Goal: Information Seeking & Learning: Learn about a topic

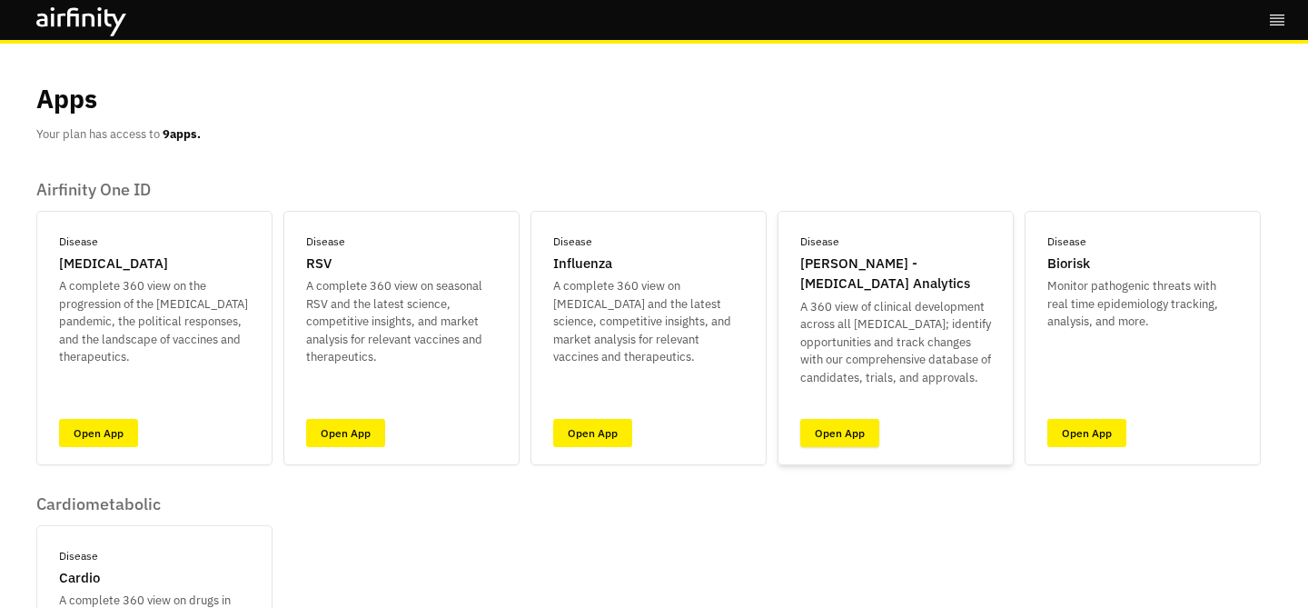
click at [864, 437] on link "Open App" at bounding box center [839, 433] width 79 height 28
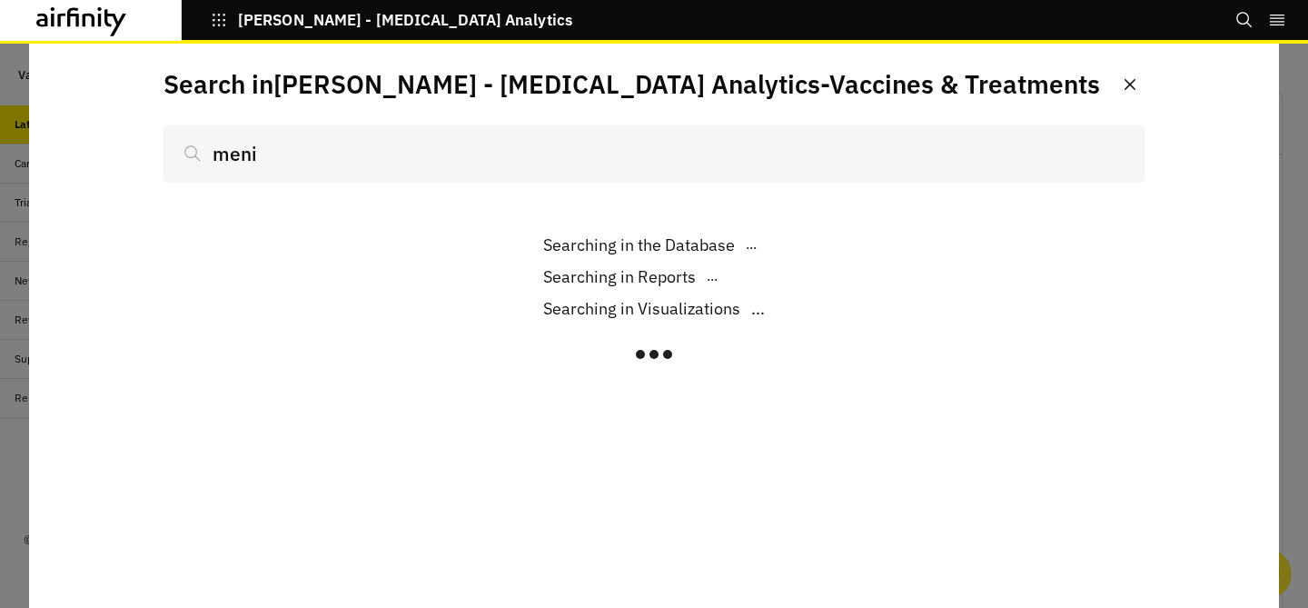
scroll to position [1515, 545]
type input "meningo"
type input "[MEDICAL_DATA]"
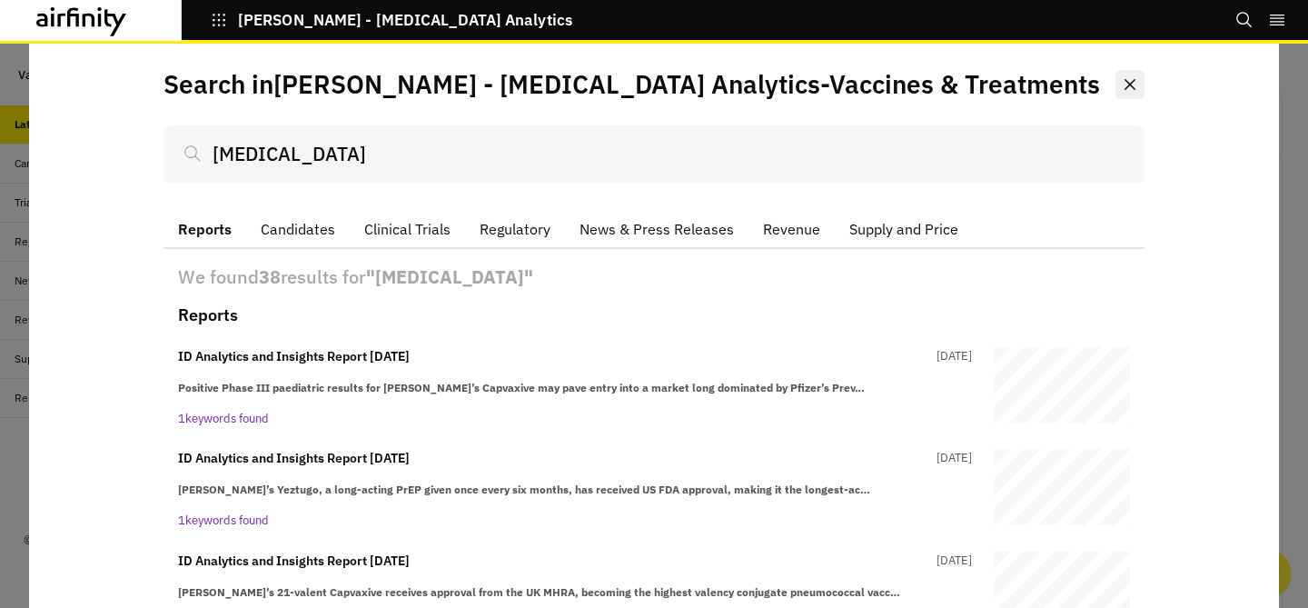
scroll to position [100, 0]
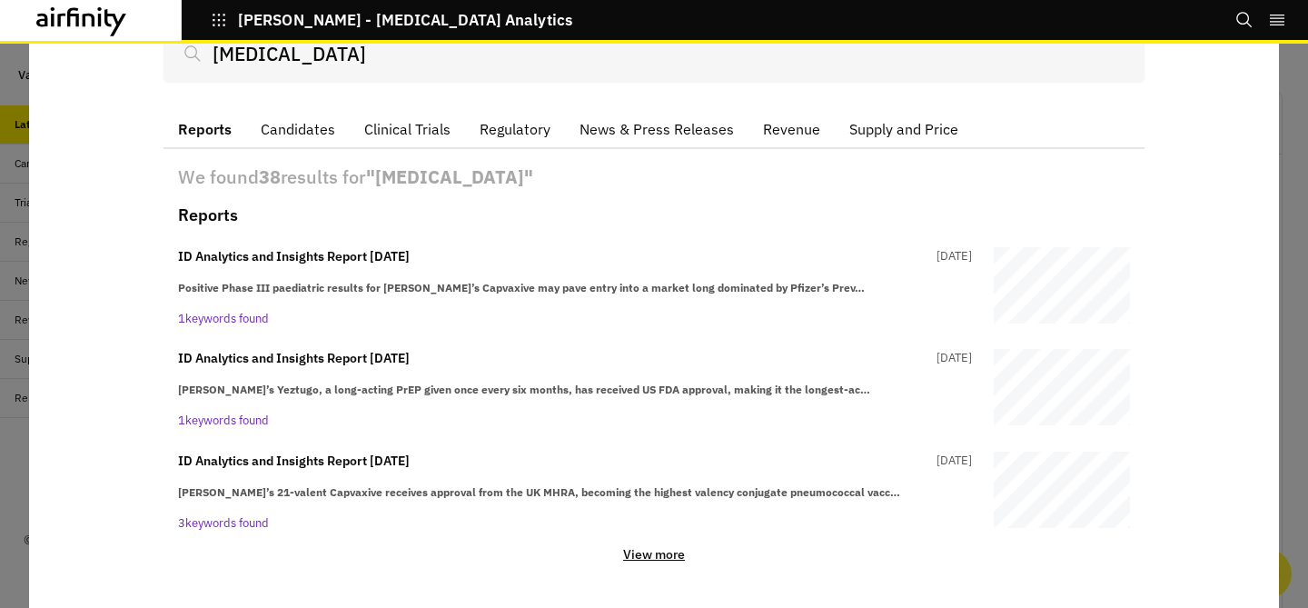
click at [648, 554] on p "View more" at bounding box center [654, 554] width 62 height 16
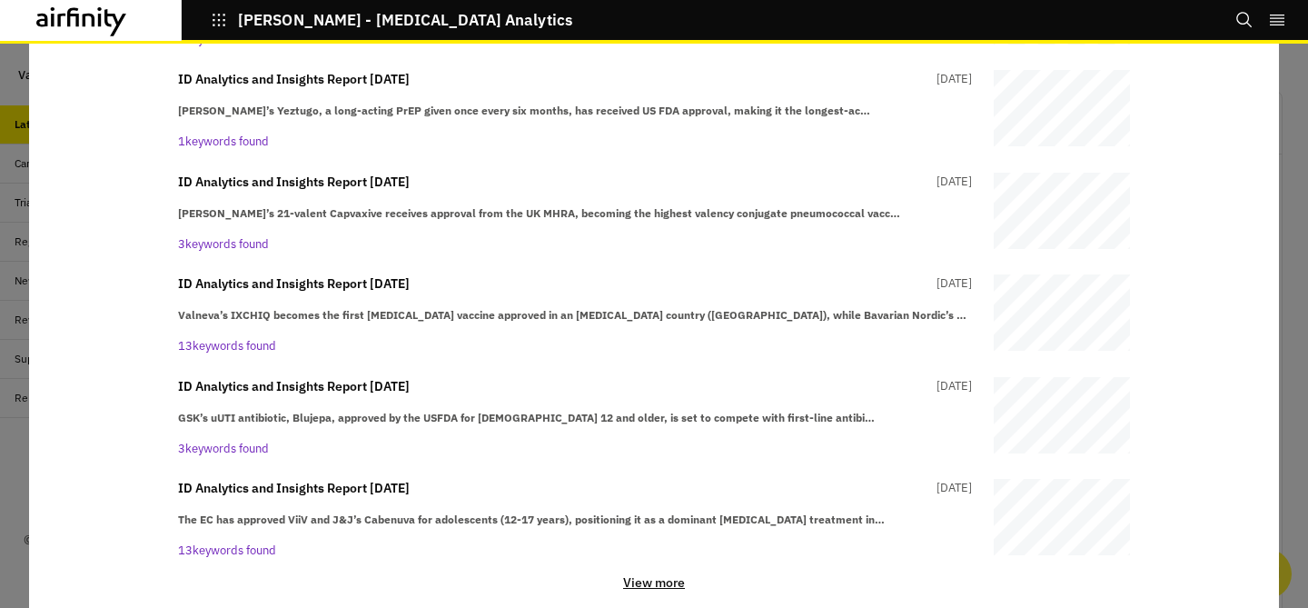
scroll to position [406, 0]
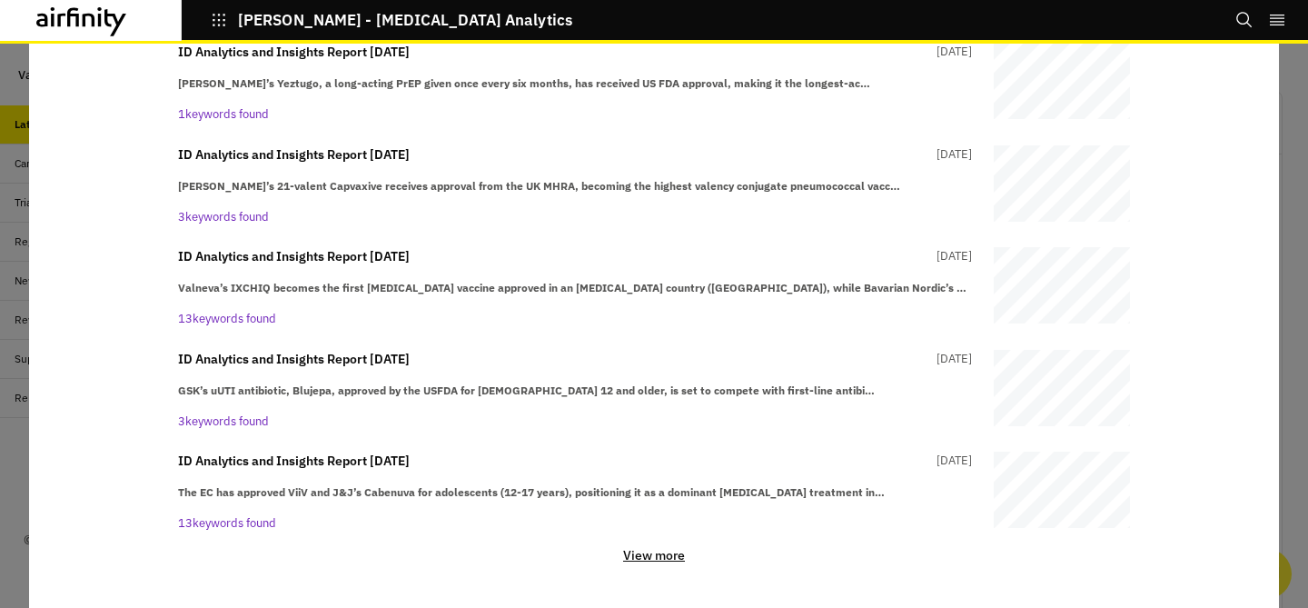
click at [659, 552] on p "View more" at bounding box center [654, 555] width 62 height 16
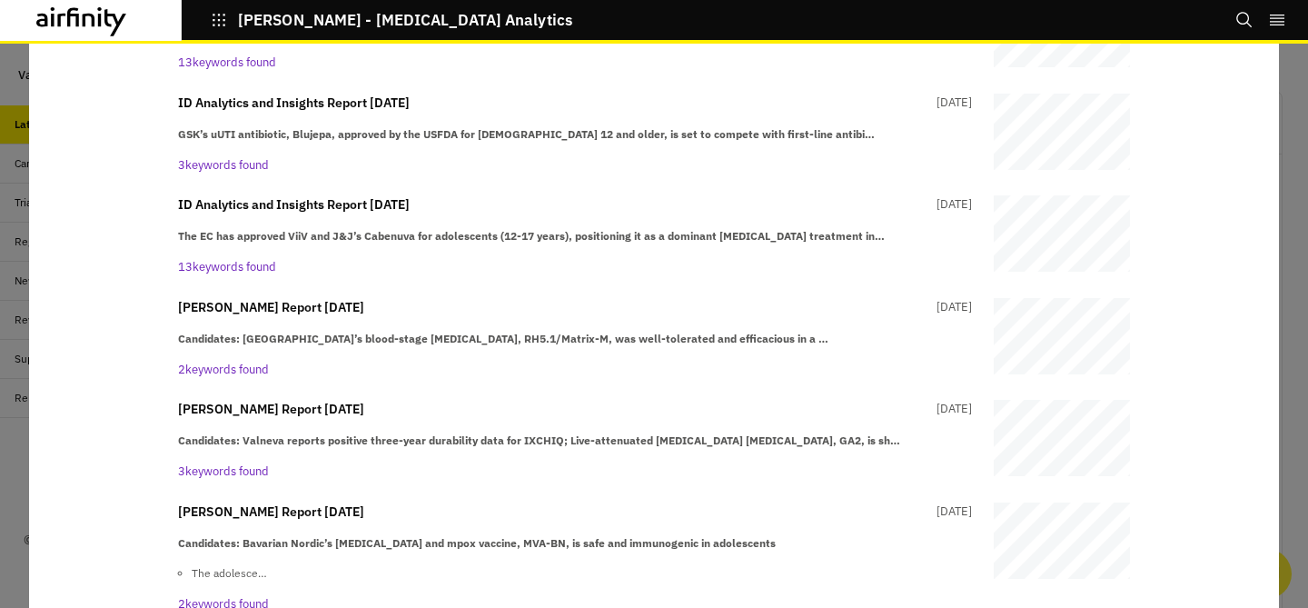
scroll to position [664, 0]
click at [703, 259] on p "13 keywords found" at bounding box center [575, 265] width 794 height 18
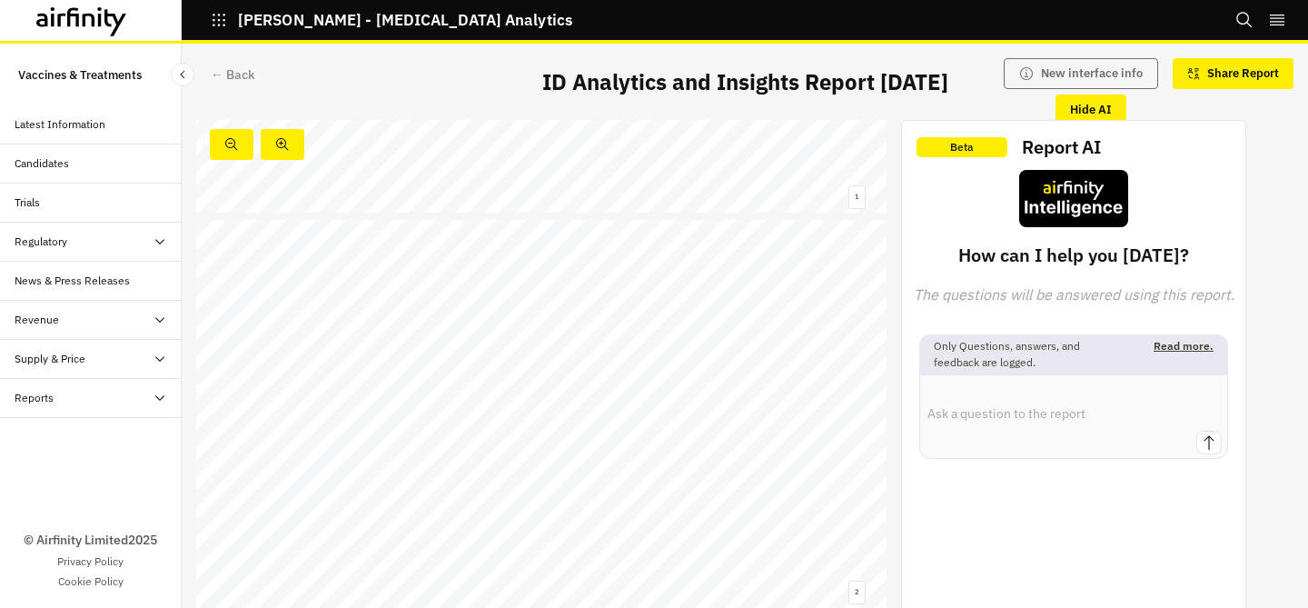
scroll to position [407, 0]
click at [658, 287] on link at bounding box center [666, 290] width 205 height 10
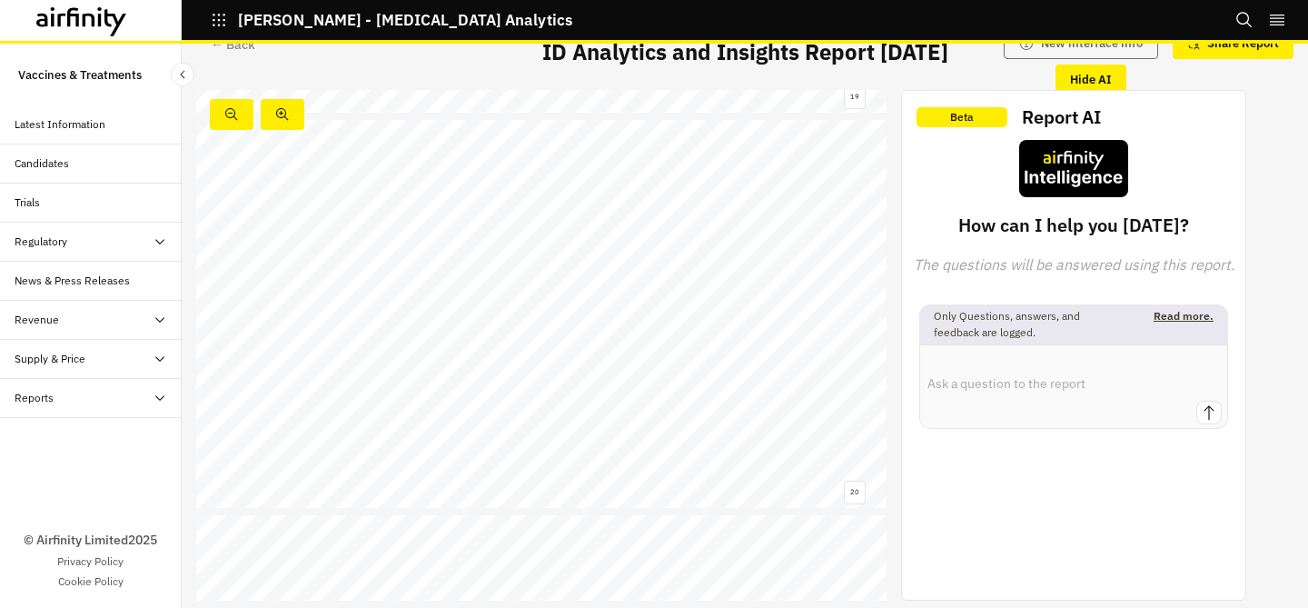
scroll to position [7478, 0]
